Goal: Task Accomplishment & Management: Complete application form

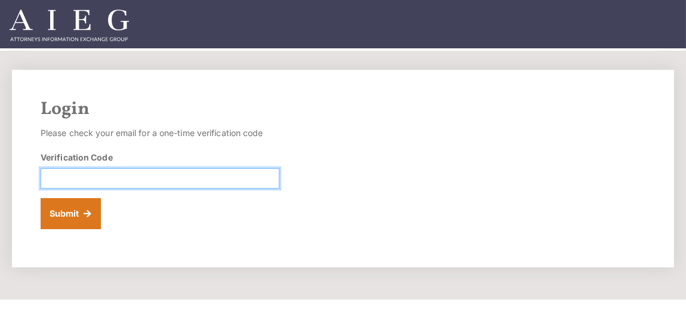
click at [247, 180] on input "Verification Code" at bounding box center [160, 178] width 239 height 20
paste input "543510"
type input "543510"
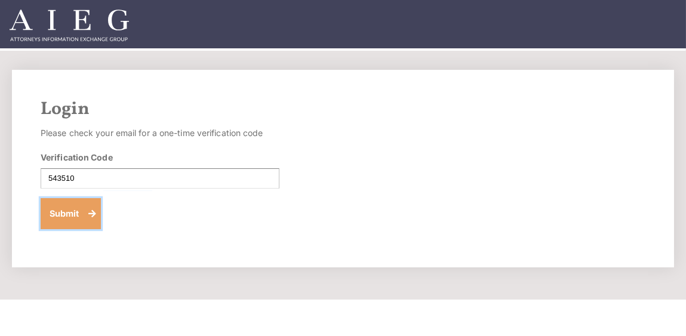
click at [67, 210] on button "Submit" at bounding box center [71, 213] width 60 height 31
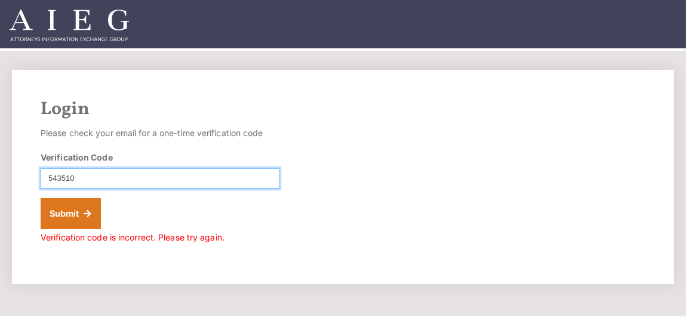
drag, startPoint x: 145, startPoint y: 176, endPoint x: 32, endPoint y: 174, distance: 112.3
click at [32, 174] on div "Login Please check your email for a one-time verification code Verification Cod…" at bounding box center [343, 177] width 662 height 214
paste input "034602"
type input "034602"
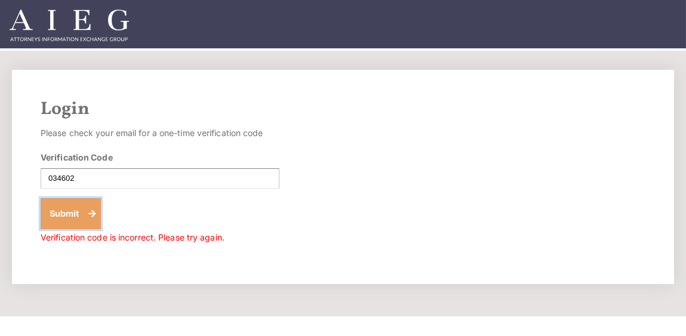
click at [64, 210] on button "Submit" at bounding box center [71, 213] width 60 height 31
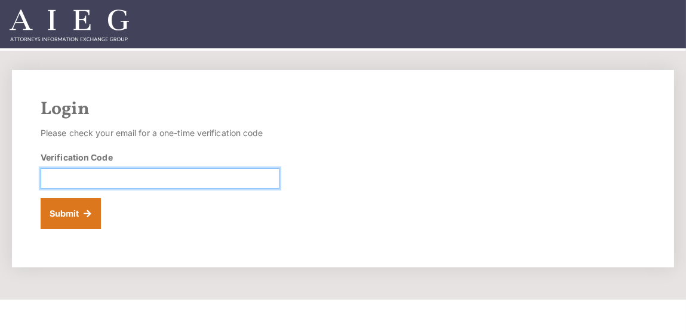
click at [230, 180] on input "Verification Code" at bounding box center [160, 178] width 239 height 20
paste input "867068"
type input "867068"
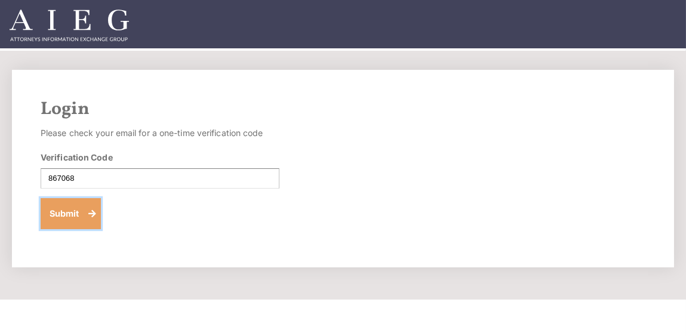
click at [78, 210] on button "Submit" at bounding box center [71, 213] width 60 height 31
